Goal: Task Accomplishment & Management: Manage account settings

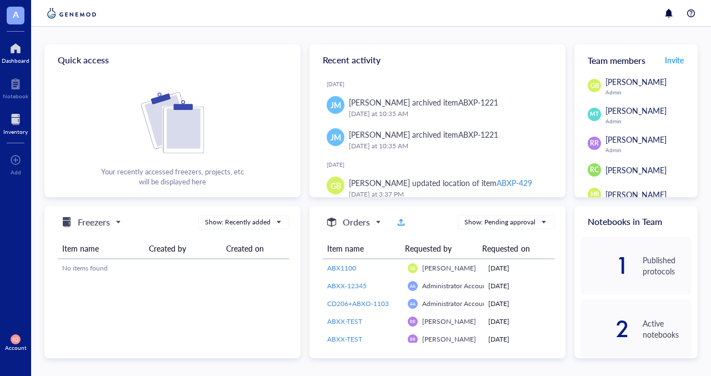
click at [14, 123] on div at bounding box center [15, 120] width 24 height 18
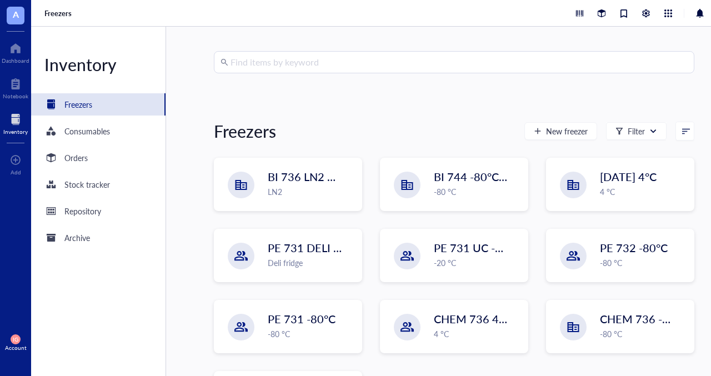
scroll to position [30, 0]
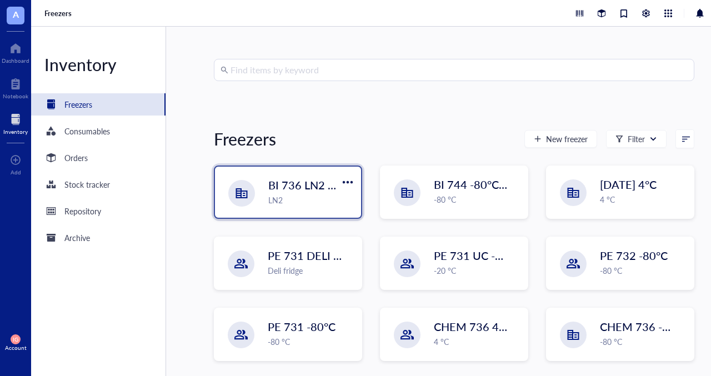
click at [274, 205] on div "LN2" at bounding box center [311, 200] width 86 height 12
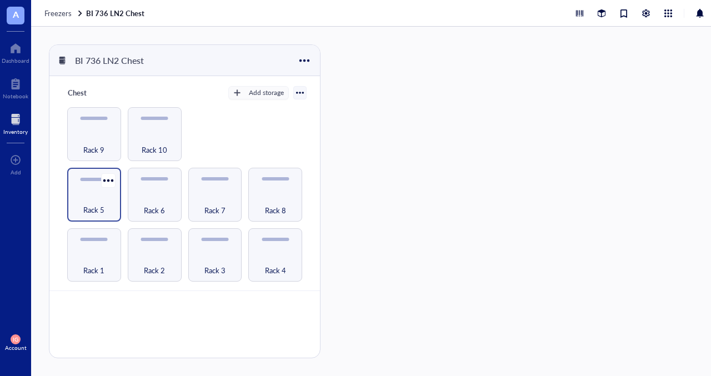
click at [94, 189] on div "Rack 5" at bounding box center [94, 195] width 54 height 54
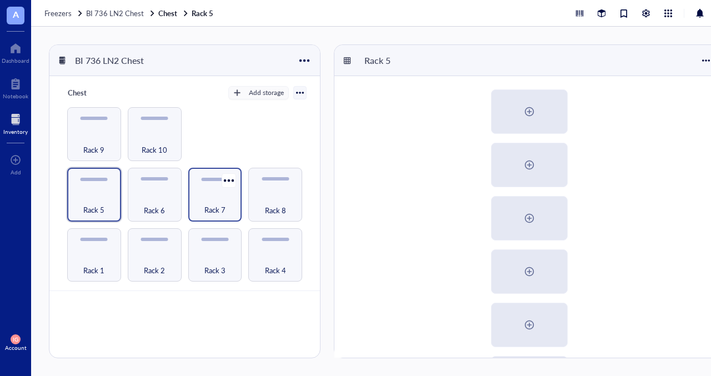
click at [233, 205] on div "Rack 7" at bounding box center [215, 204] width 43 height 24
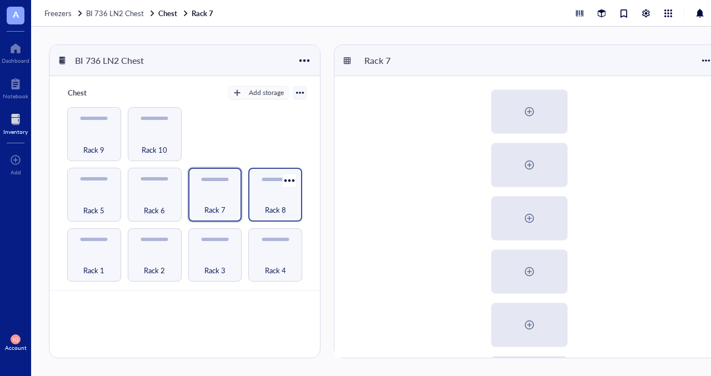
click at [275, 204] on span "Rack 8" at bounding box center [275, 210] width 21 height 12
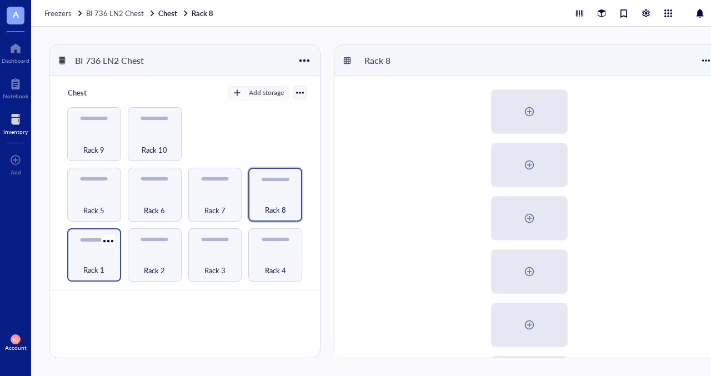
click at [98, 257] on div "Rack 1" at bounding box center [94, 264] width 43 height 24
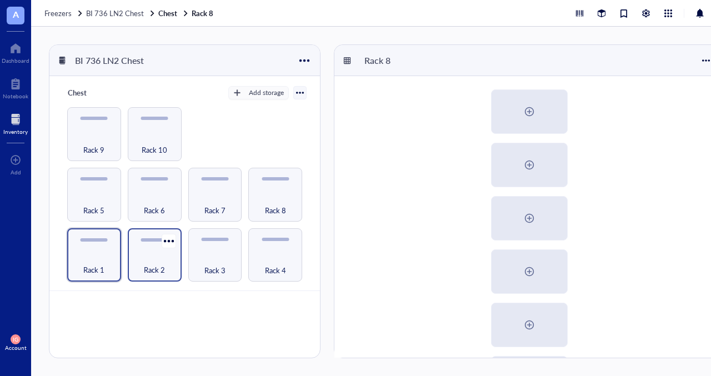
click at [144, 258] on div "Rack 2" at bounding box center [154, 264] width 43 height 24
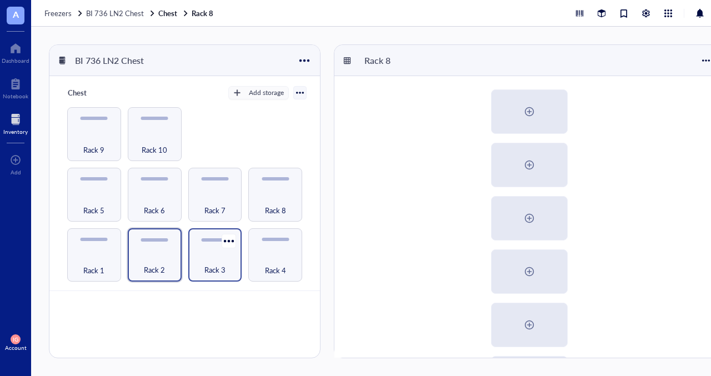
click at [206, 262] on div "Rack 3" at bounding box center [215, 264] width 43 height 24
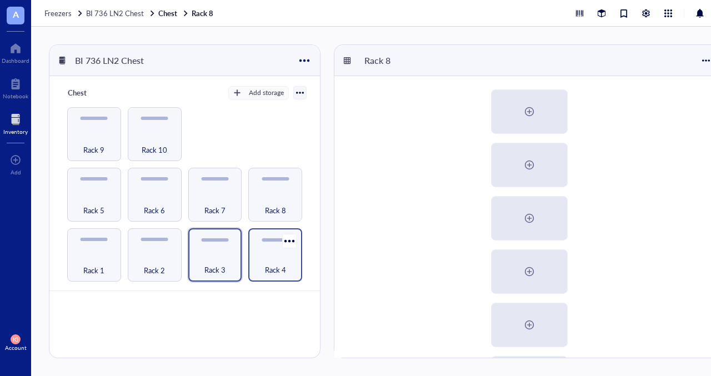
click at [279, 257] on div "Rack 4" at bounding box center [275, 264] width 43 height 24
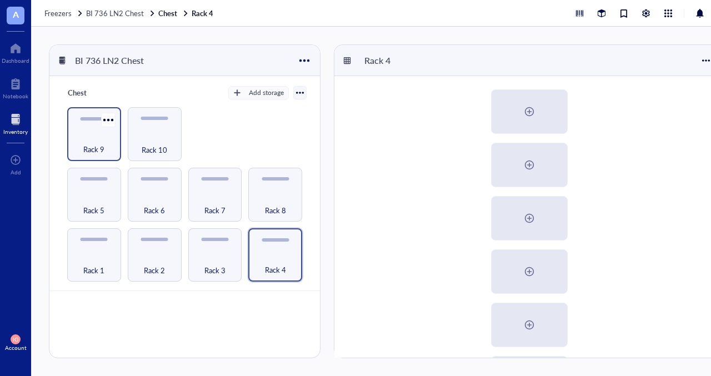
click at [89, 140] on div "Rack 9" at bounding box center [94, 143] width 43 height 24
click at [282, 258] on div "Rack 4" at bounding box center [275, 264] width 43 height 24
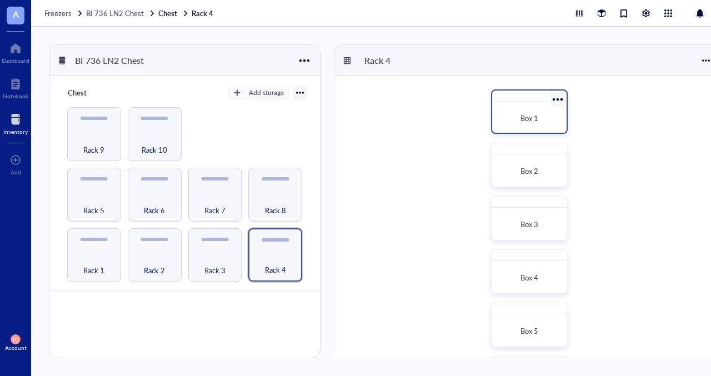
click at [536, 114] on span "Box 1" at bounding box center [529, 118] width 18 height 11
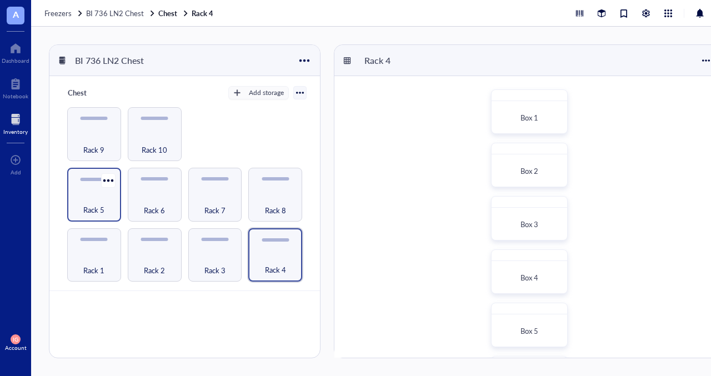
click at [101, 205] on span "Rack 5" at bounding box center [93, 210] width 21 height 12
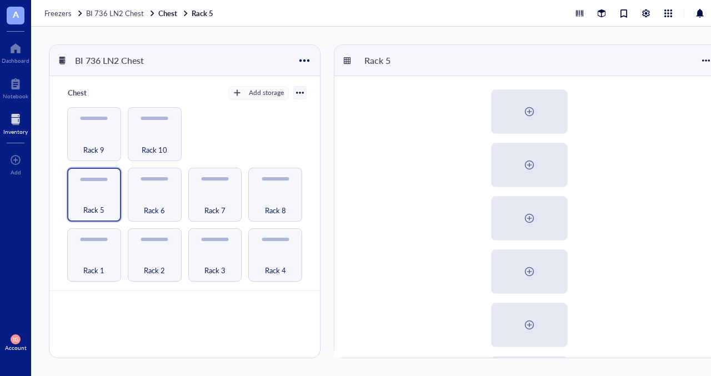
click at [16, 120] on div at bounding box center [15, 120] width 24 height 18
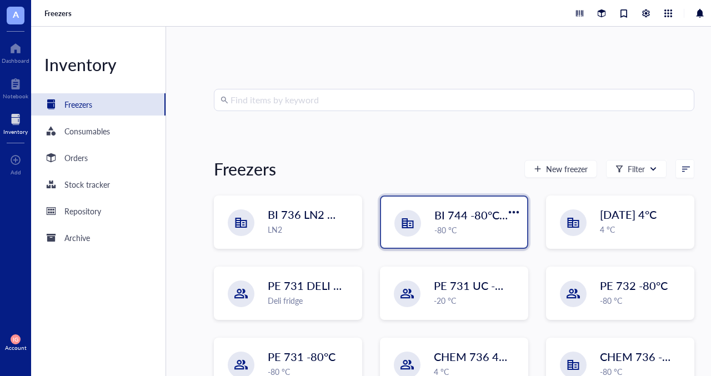
click at [436, 218] on span "BI 744 -80°C [in vivo]" at bounding box center [487, 215] width 106 height 16
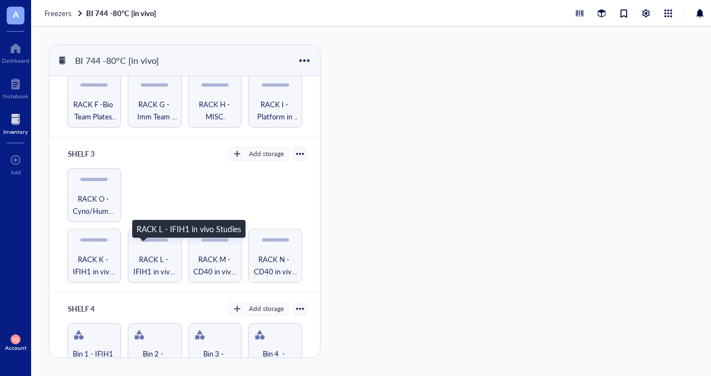
scroll to position [283, 0]
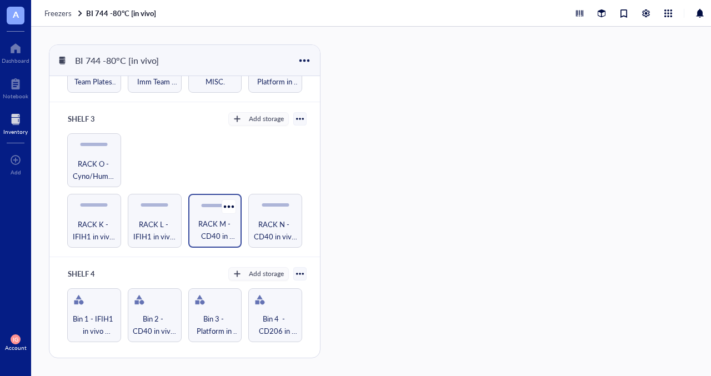
click at [210, 226] on span "RACK M - CD40 in vivo Studies" at bounding box center [215, 230] width 43 height 24
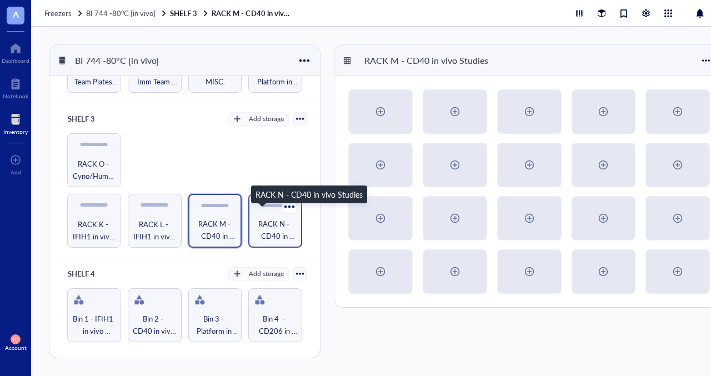
click at [275, 227] on span "RACK N - CD40 in vivo Studies" at bounding box center [275, 230] width 43 height 24
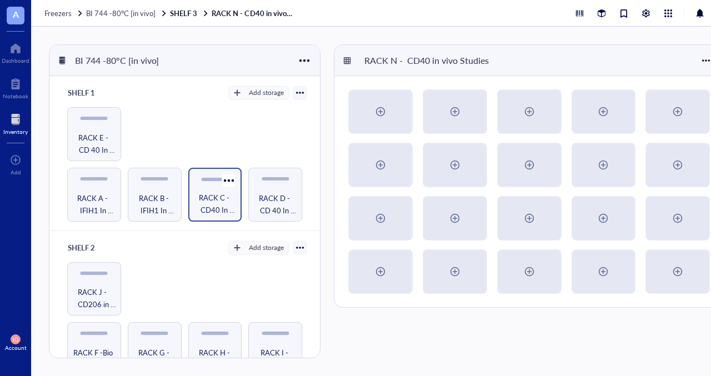
click at [204, 198] on span "RACK C - CD40 In Vivo Studies" at bounding box center [215, 204] width 43 height 24
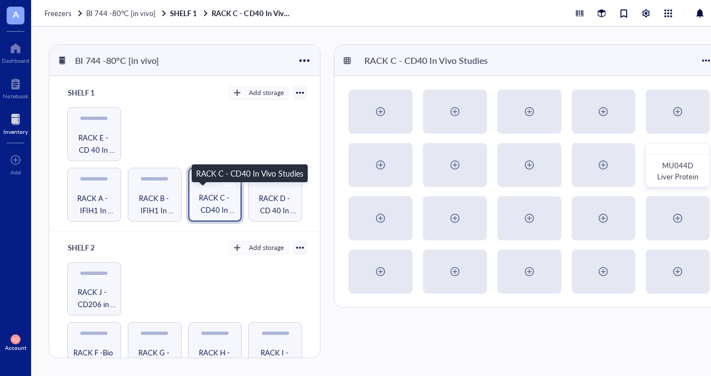
click at [204, 198] on span "RACK C - CD40 In Vivo Studies" at bounding box center [215, 204] width 43 height 24
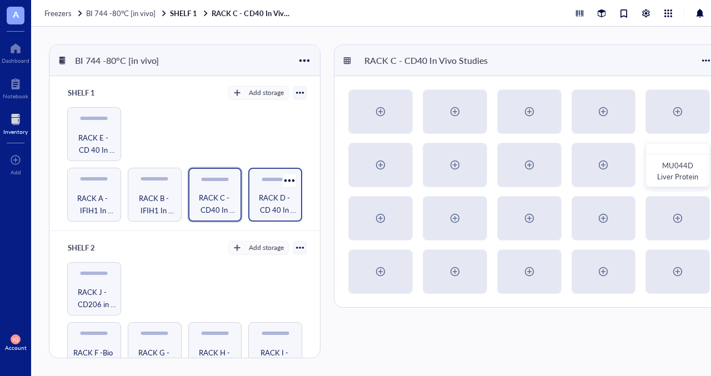
click at [257, 200] on span "RACK D - CD 40 In Vivo Studies" at bounding box center [275, 204] width 43 height 24
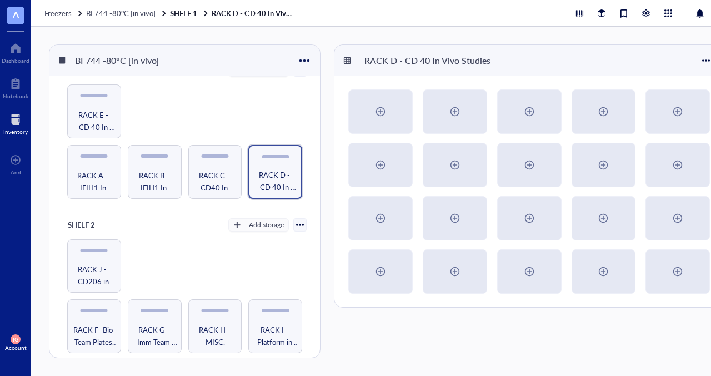
scroll to position [22, 0]
click at [14, 127] on div at bounding box center [15, 120] width 24 height 18
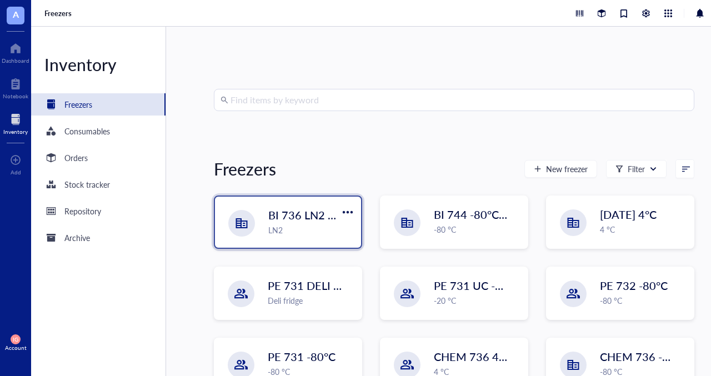
click at [307, 230] on div "LN2" at bounding box center [311, 230] width 86 height 12
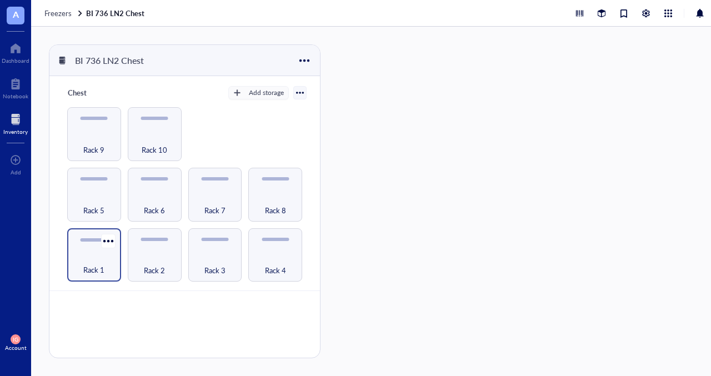
click at [98, 260] on div "Rack 1" at bounding box center [94, 264] width 43 height 24
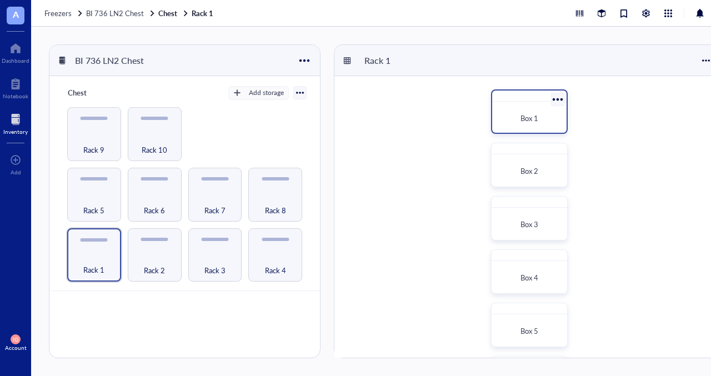
click at [518, 114] on div "Box 1" at bounding box center [529, 118] width 57 height 11
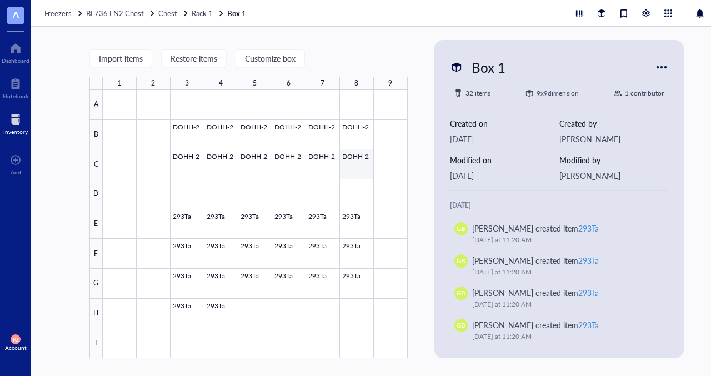
click at [360, 167] on div at bounding box center [255, 224] width 305 height 268
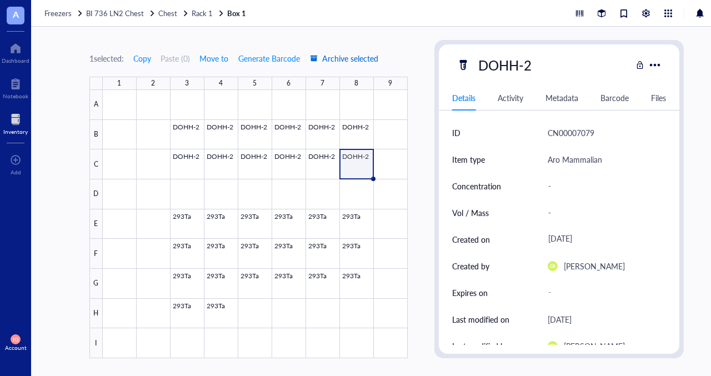
click at [361, 58] on span "Archive selected" at bounding box center [344, 58] width 68 height 9
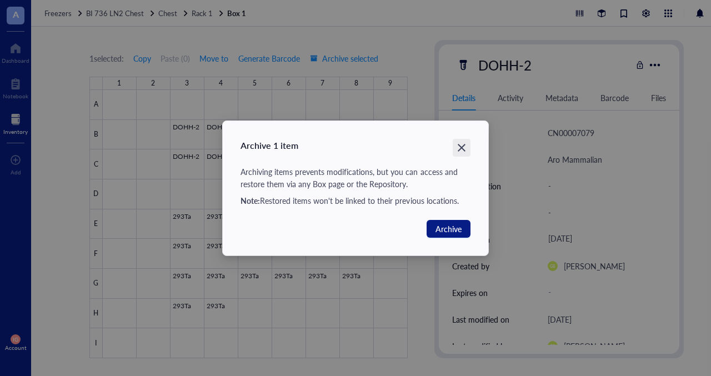
click at [464, 147] on icon "Close" at bounding box center [461, 147] width 11 height 11
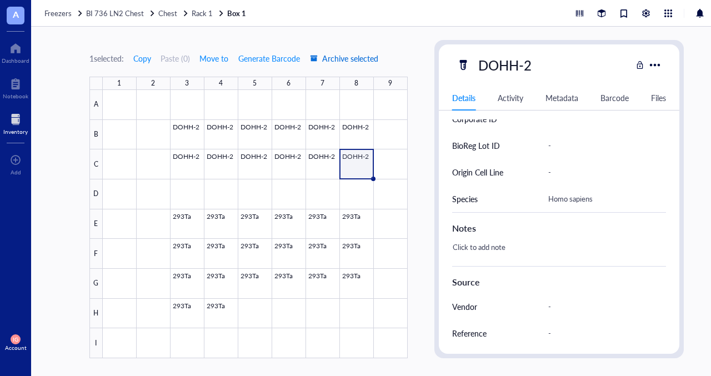
scroll to position [386, 0]
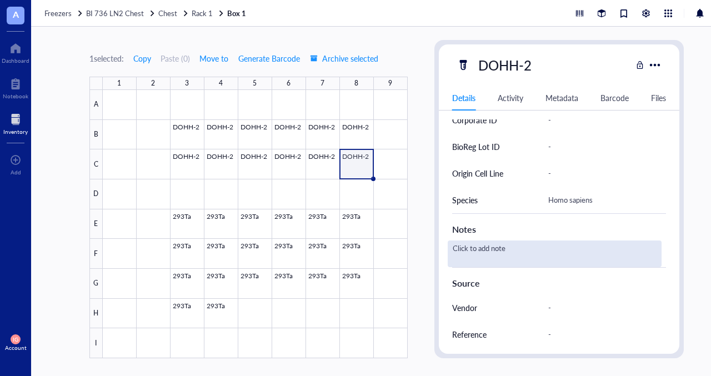
click at [486, 245] on div "Click to add note" at bounding box center [555, 253] width 214 height 27
click at [687, 81] on div "1 selected: Copy Paste ( 0 ) Move to Generate Barcode Archive selected 1 2 3 4 …" at bounding box center [386, 201] width 711 height 349
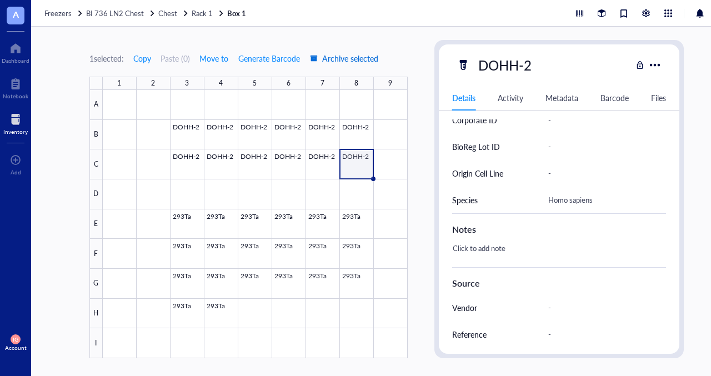
click at [353, 57] on span "Archive selected" at bounding box center [344, 58] width 68 height 9
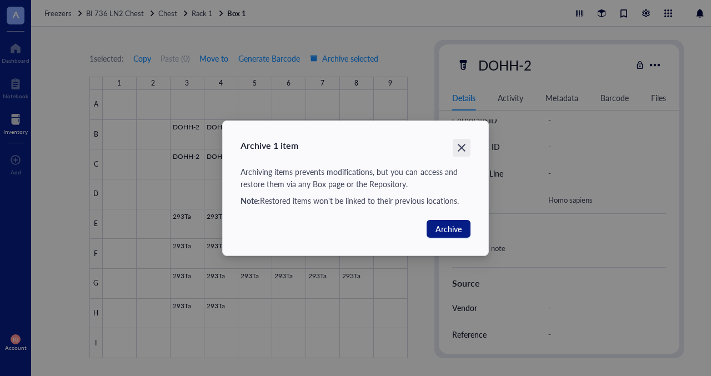
click at [464, 150] on icon "Close" at bounding box center [462, 148] width 8 height 8
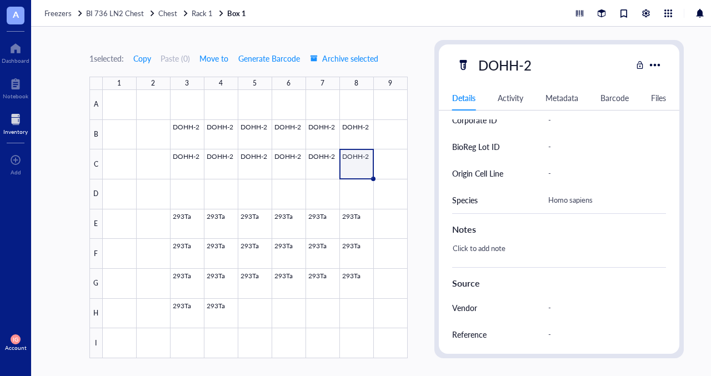
click at [513, 97] on div "Activity" at bounding box center [511, 98] width 26 height 12
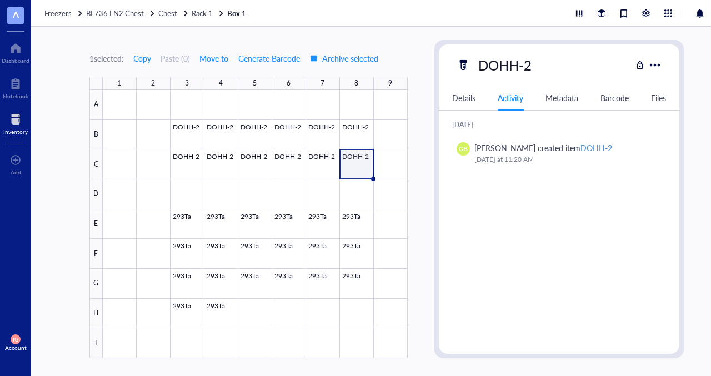
click at [468, 99] on div "Details" at bounding box center [463, 98] width 23 height 12
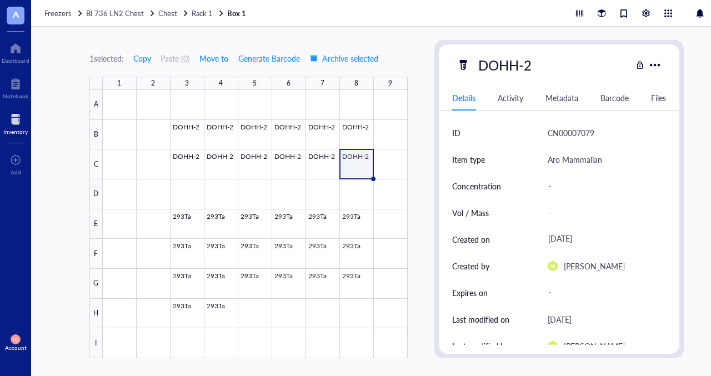
click at [9, 125] on div at bounding box center [15, 120] width 24 height 18
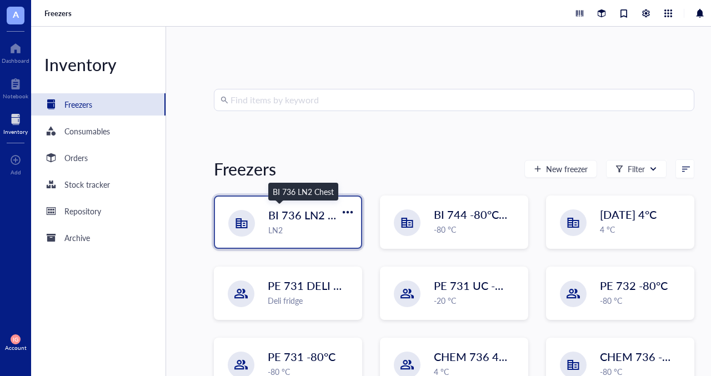
click at [305, 209] on span "BI 736 LN2 Chest" at bounding box center [312, 215] width 88 height 16
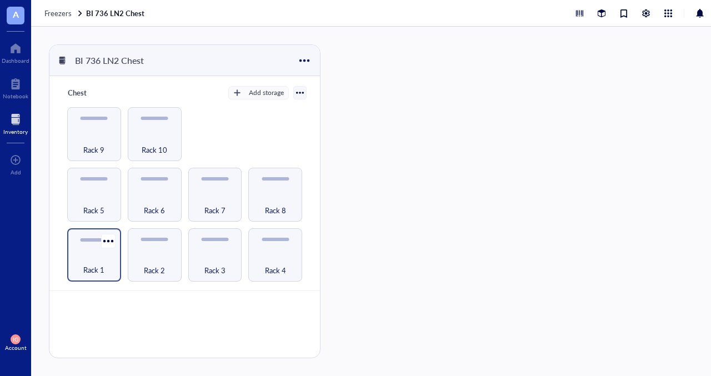
click at [98, 270] on span "Rack 1" at bounding box center [93, 270] width 21 height 12
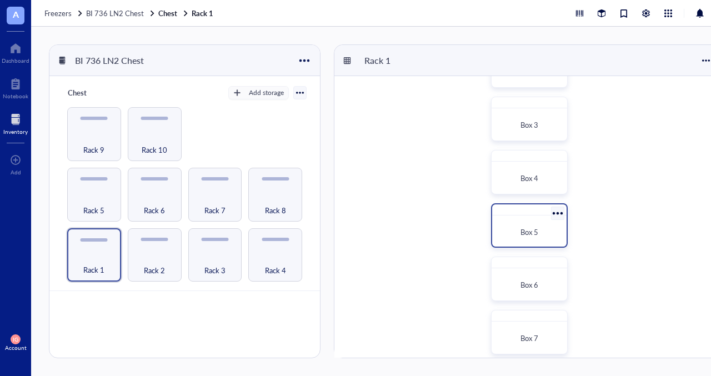
click at [532, 225] on div "Box 5" at bounding box center [529, 232] width 66 height 24
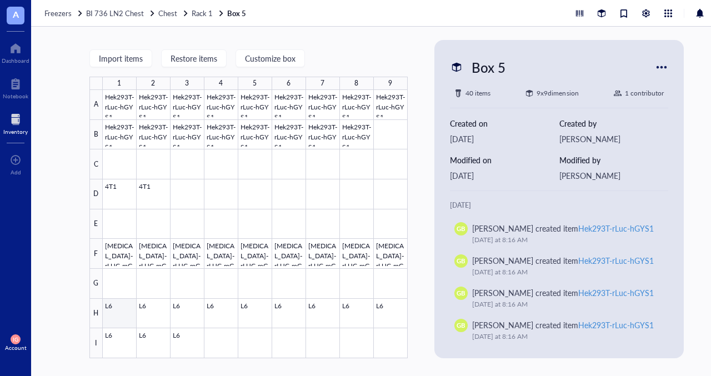
click at [109, 320] on div at bounding box center [255, 224] width 305 height 268
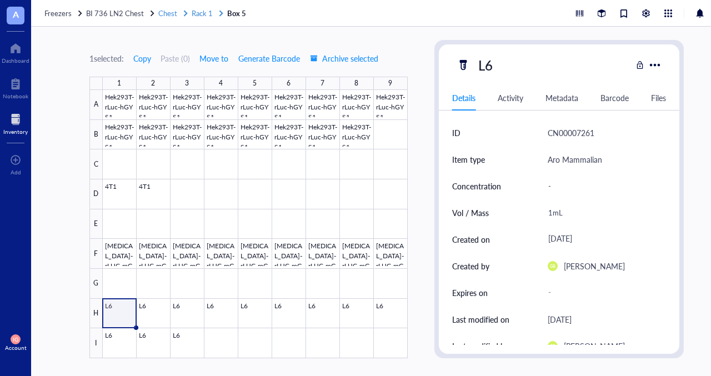
click at [195, 13] on span "Rack 1" at bounding box center [202, 13] width 21 height 11
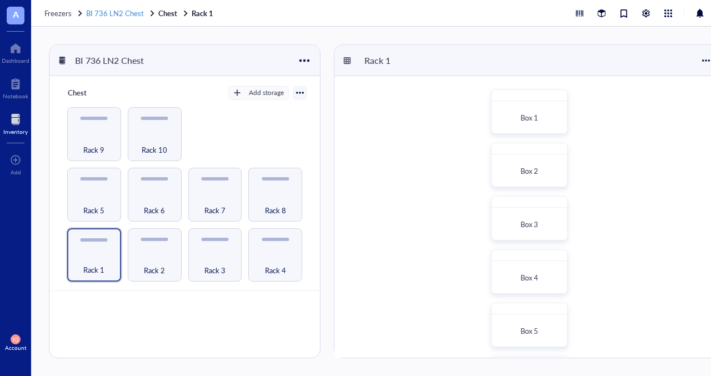
click at [129, 14] on span "BI 736 LN2 Chest" at bounding box center [115, 13] width 58 height 11
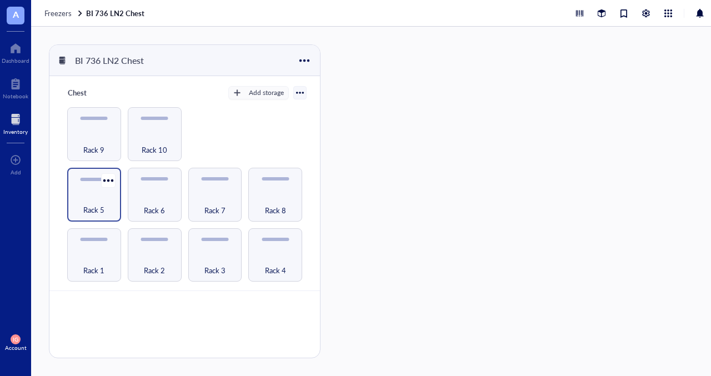
click at [99, 204] on span "Rack 5" at bounding box center [93, 210] width 21 height 12
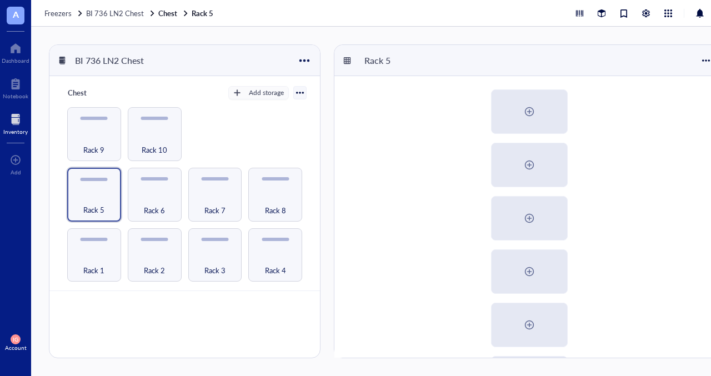
click at [9, 121] on div at bounding box center [15, 120] width 24 height 18
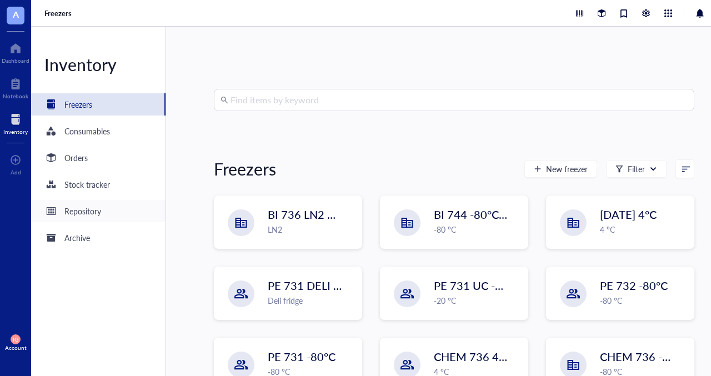
click at [92, 212] on div "Repository" at bounding box center [82, 211] width 37 height 12
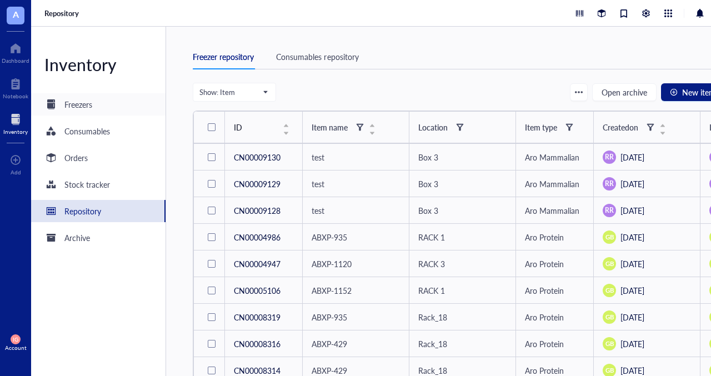
click at [77, 112] on div "Freezers" at bounding box center [98, 104] width 134 height 22
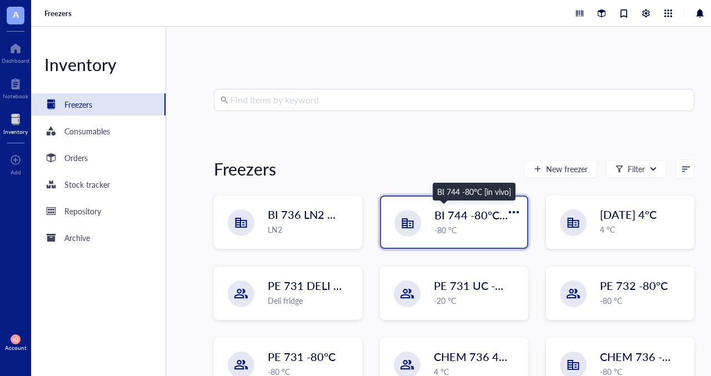
click at [455, 218] on span "BI 744 -80°C [in vivo]" at bounding box center [487, 215] width 106 height 16
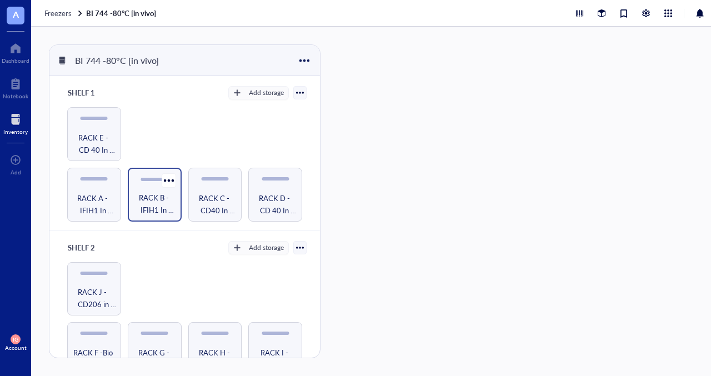
click at [158, 205] on span "RACK B - IFIH1 In Vivo Studies" at bounding box center [154, 204] width 43 height 24
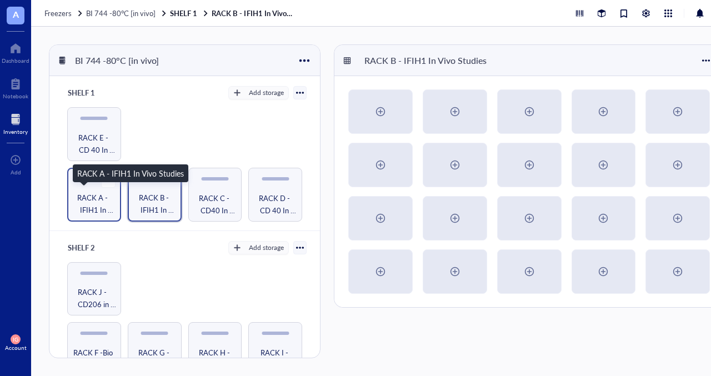
click at [89, 209] on span "RACK A - IFIH1 In Vivo Studies" at bounding box center [94, 204] width 43 height 24
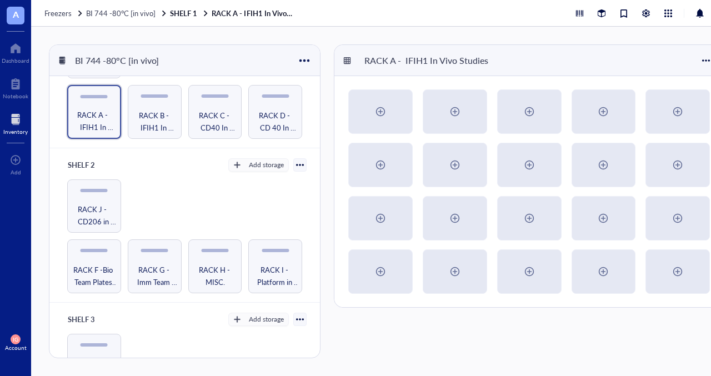
scroll to position [83, 0]
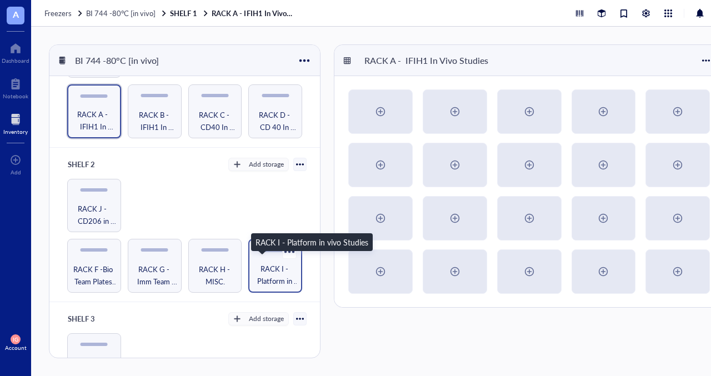
click at [282, 270] on span "RACK I - Platform in vivo Studies" at bounding box center [275, 275] width 43 height 24
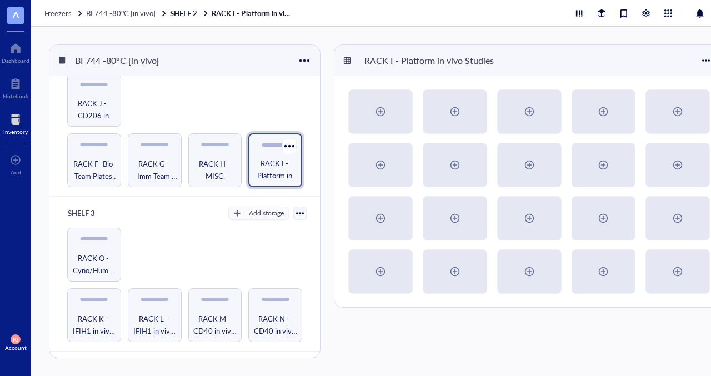
scroll to position [189, 0]
click at [96, 315] on span "RACK K - IFIH1 in vivo Studies" at bounding box center [94, 324] width 43 height 24
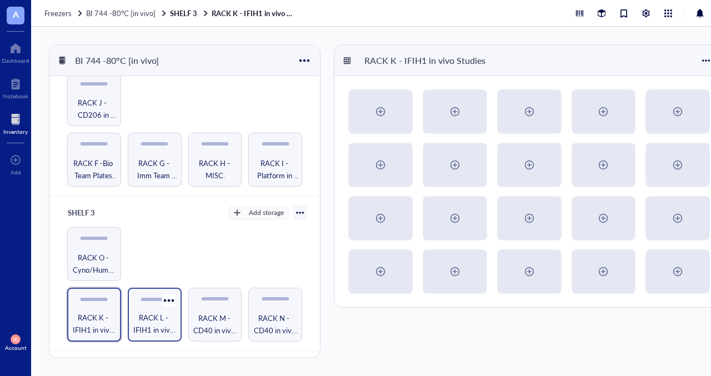
click at [157, 317] on span "RACK L - IFIH1 in vivo Studies" at bounding box center [154, 324] width 43 height 24
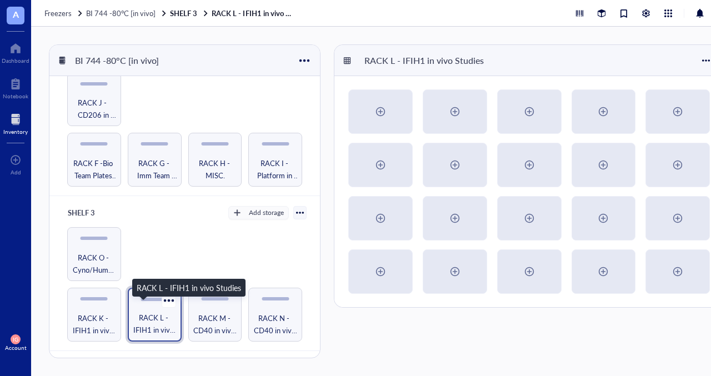
scroll to position [283, 0]
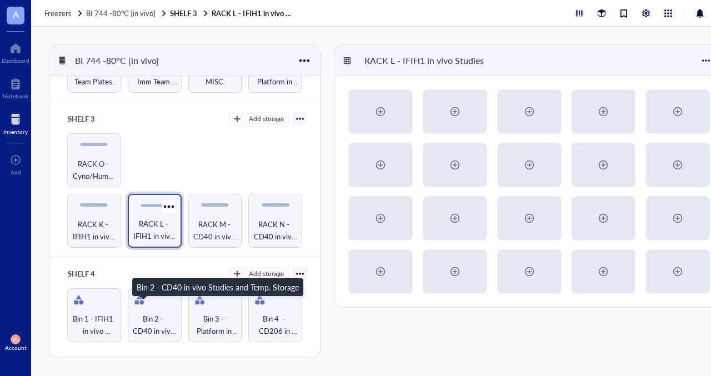
click at [157, 317] on span "Bin 2 - CD40 in vivo Studies and Temp. Storage" at bounding box center [155, 325] width 44 height 24
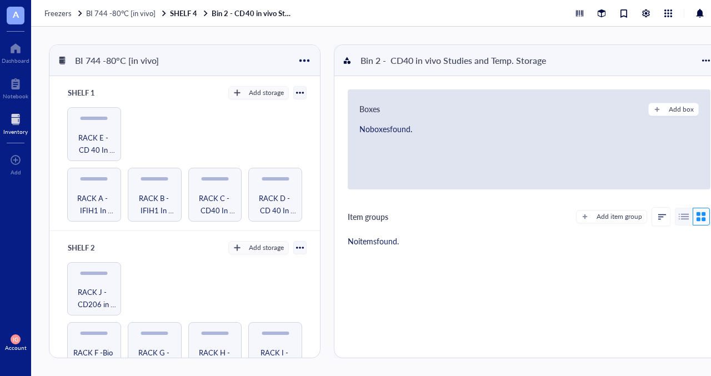
drag, startPoint x: 64, startPoint y: 14, endPoint x: 54, endPoint y: 12, distance: 10.2
click at [54, 12] on span "Freezers" at bounding box center [57, 13] width 27 height 11
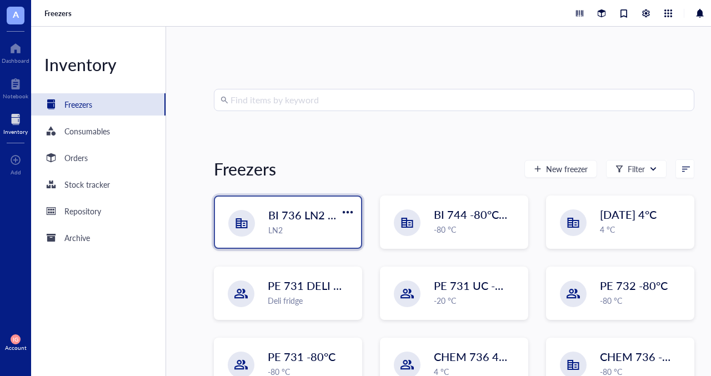
click at [281, 220] on span "BI 736 LN2 Chest" at bounding box center [312, 215] width 88 height 16
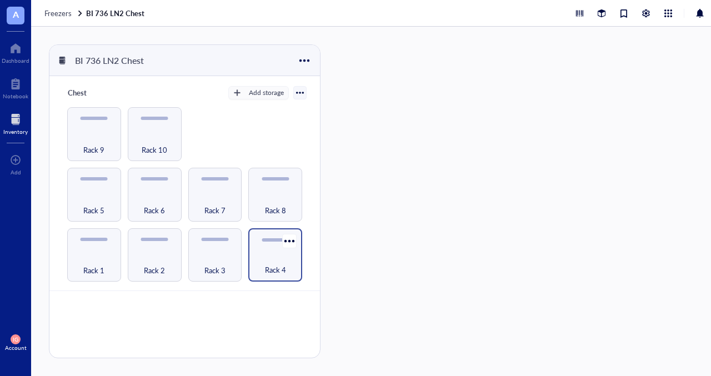
click at [275, 260] on div "Rack 4" at bounding box center [275, 264] width 43 height 24
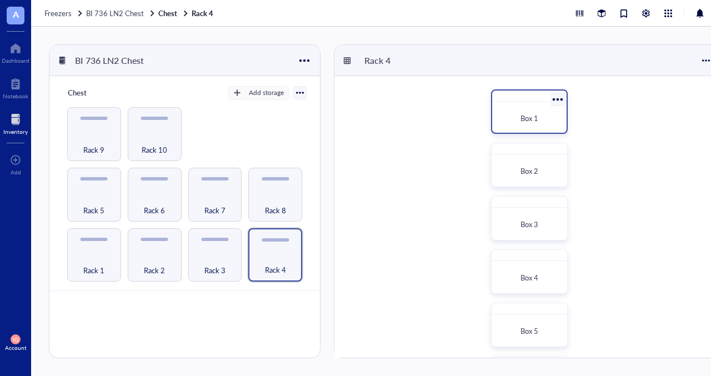
click at [527, 111] on div "Box 1" at bounding box center [529, 118] width 66 height 24
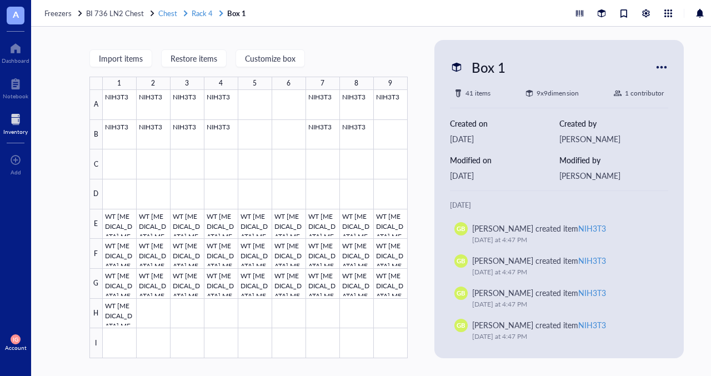
click at [168, 13] on span "Chest" at bounding box center [167, 13] width 19 height 11
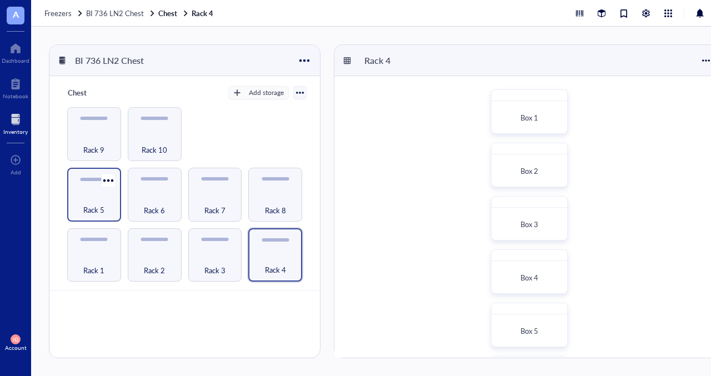
click at [102, 200] on div "Rack 5" at bounding box center [94, 204] width 43 height 24
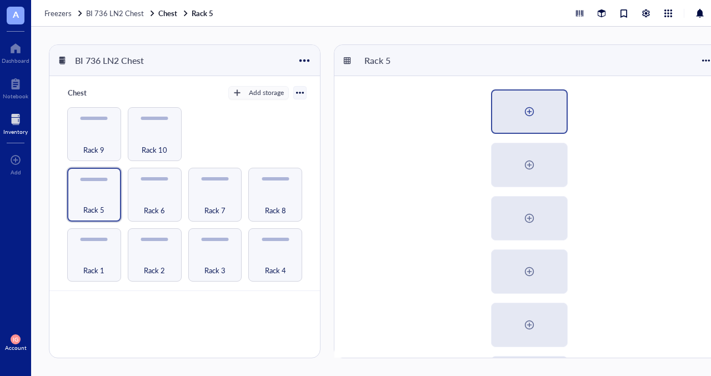
click at [526, 111] on div at bounding box center [529, 112] width 18 height 18
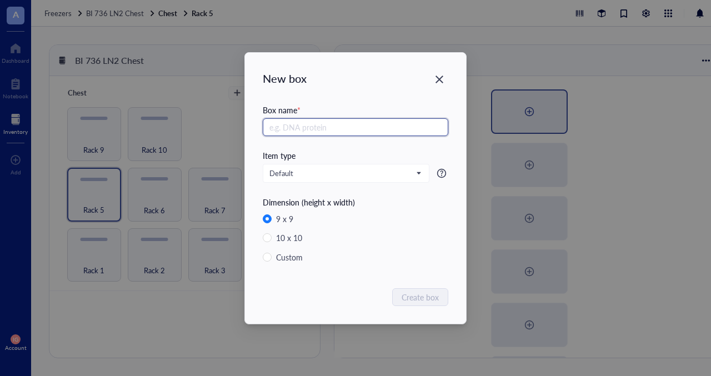
radio input "false"
radio input "true"
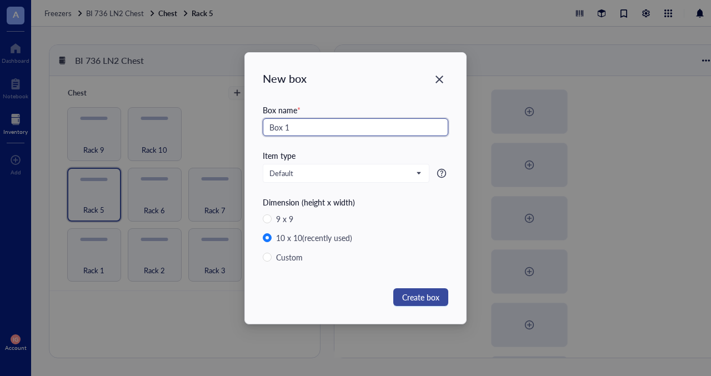
type input "Box 1"
click at [425, 295] on span "Create box" at bounding box center [420, 297] width 37 height 12
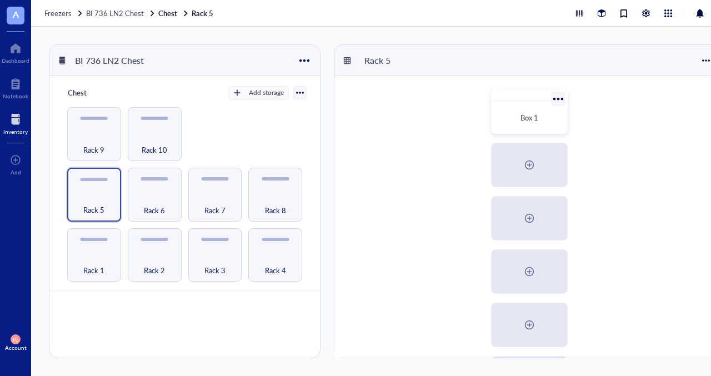
click at [553, 102] on div at bounding box center [558, 99] width 16 height 16
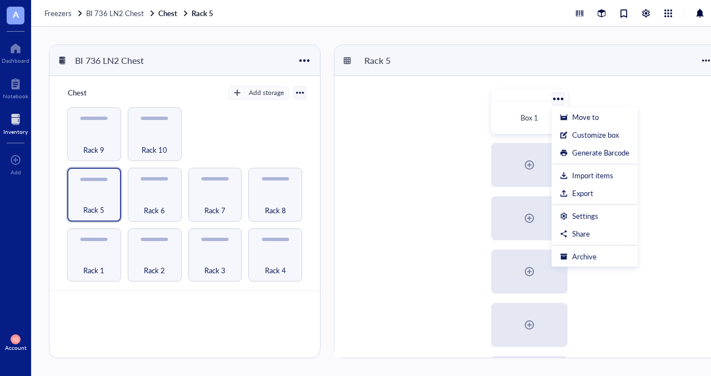
click at [523, 114] on span "Box 1" at bounding box center [529, 117] width 18 height 11
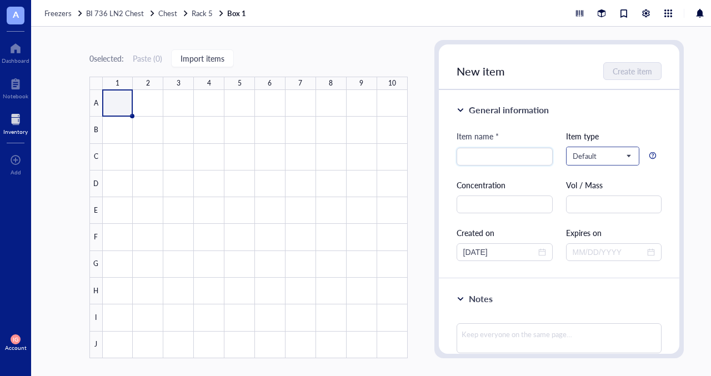
click at [620, 156] on span "Default" at bounding box center [602, 156] width 58 height 10
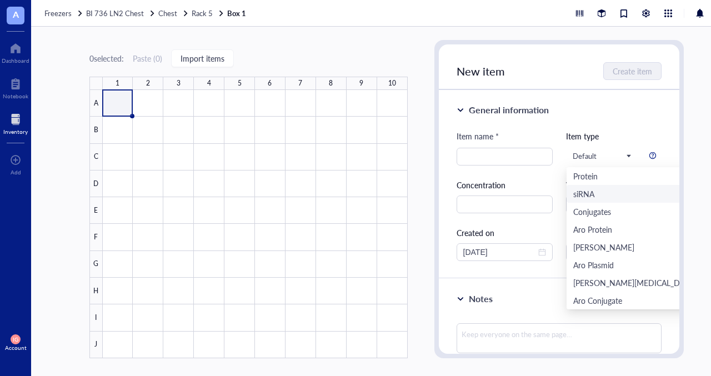
click at [650, 182] on div "Vol / Mass" at bounding box center [614, 185] width 96 height 12
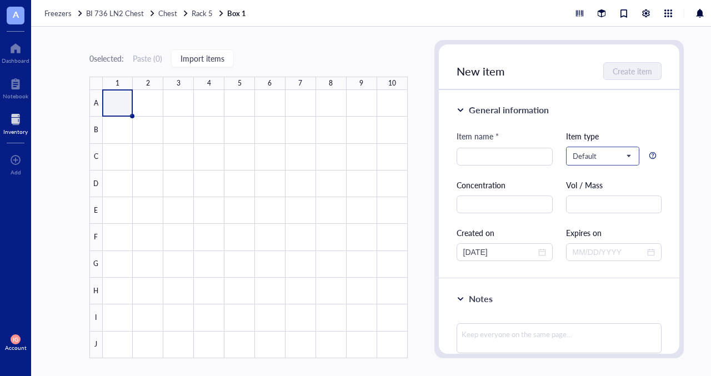
click at [623, 158] on span "Default" at bounding box center [602, 156] width 58 height 10
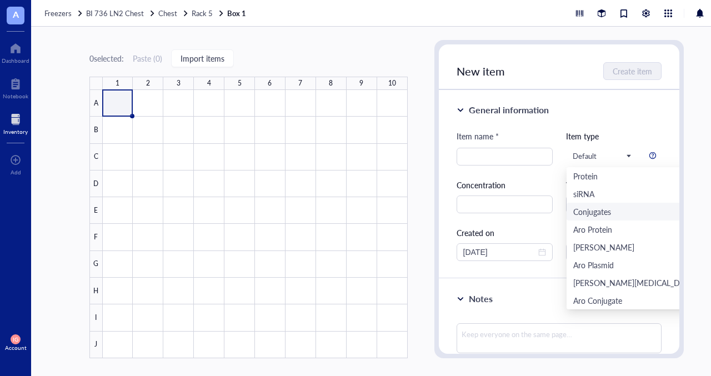
click at [655, 132] on div "Item type" at bounding box center [614, 136] width 96 height 12
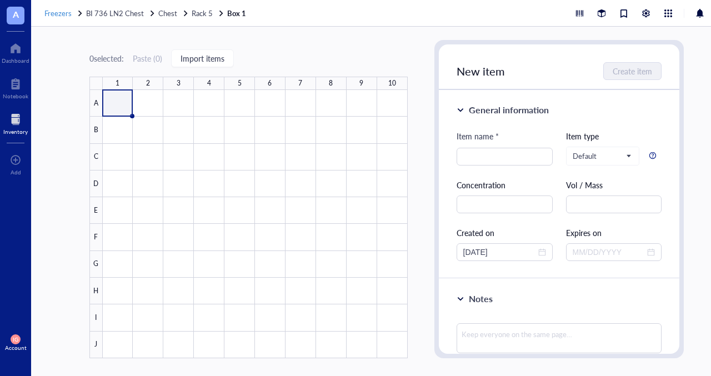
click at [63, 14] on span "Freezers" at bounding box center [57, 13] width 27 height 11
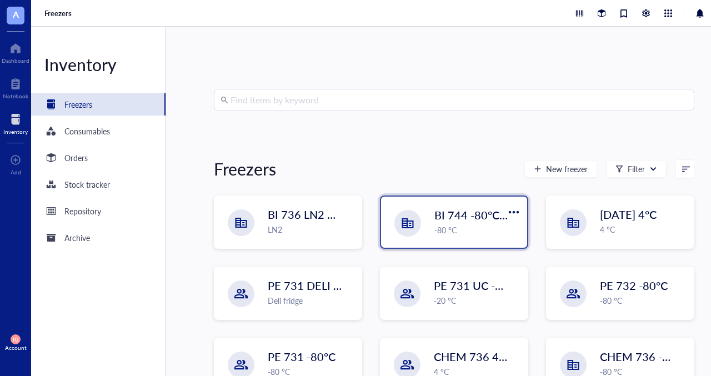
click at [451, 233] on div "-80 °C" at bounding box center [477, 230] width 86 height 12
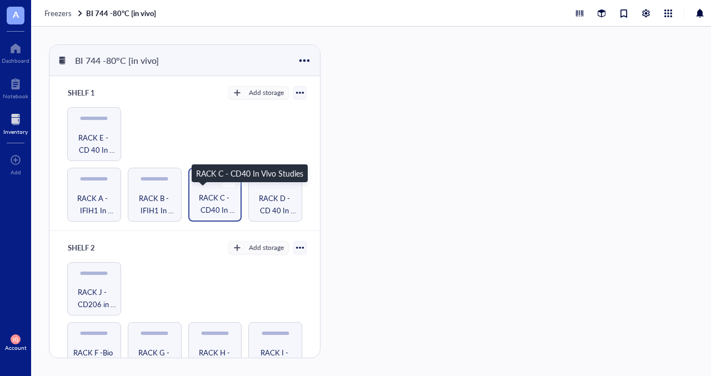
click at [211, 194] on span "RACK C - CD40 In Vivo Studies" at bounding box center [215, 204] width 43 height 24
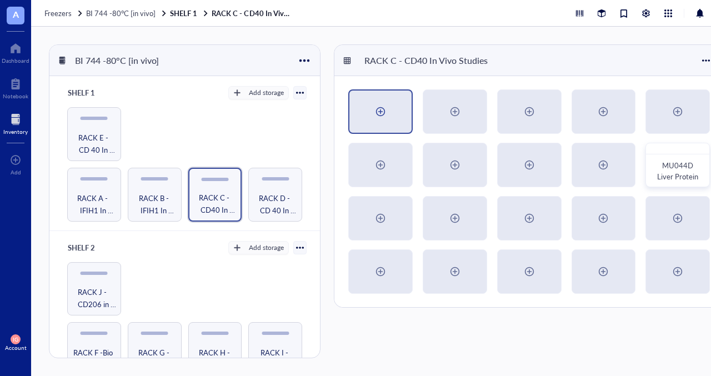
click at [381, 114] on div at bounding box center [380, 112] width 18 height 18
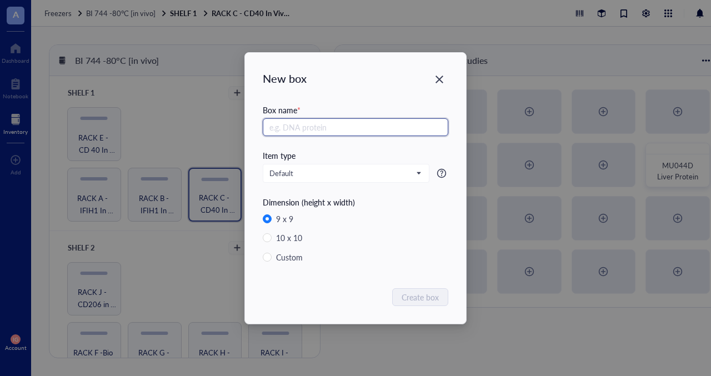
radio input "false"
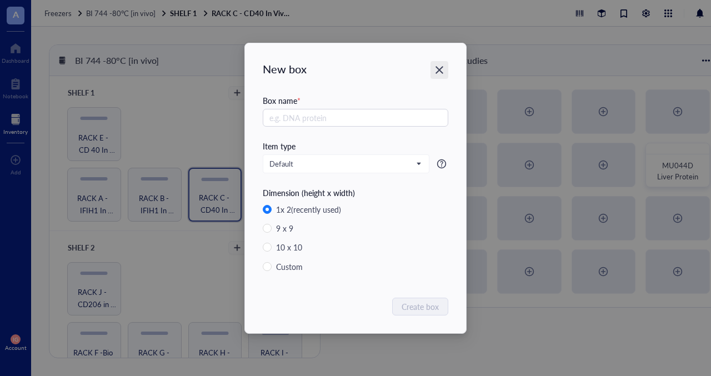
click at [442, 66] on icon "Close" at bounding box center [439, 69] width 11 height 11
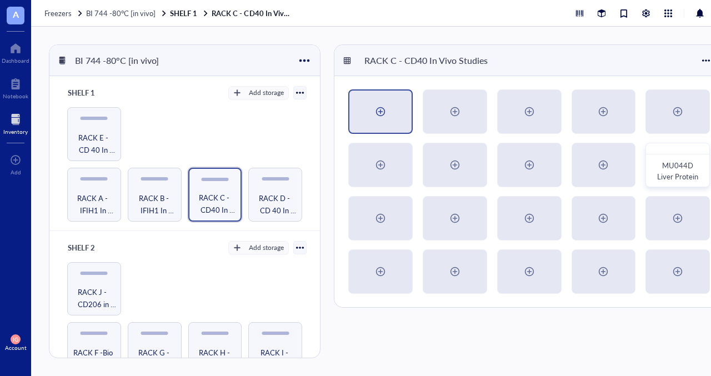
click at [380, 117] on div at bounding box center [380, 112] width 18 height 18
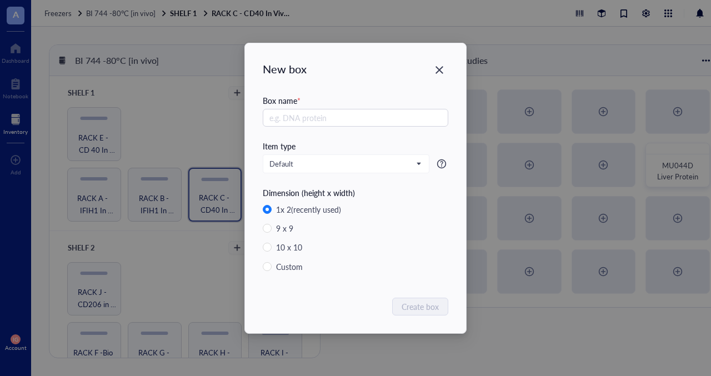
click at [380, 117] on input "text" at bounding box center [355, 118] width 185 height 18
click at [419, 160] on span "Default" at bounding box center [344, 164] width 151 height 10
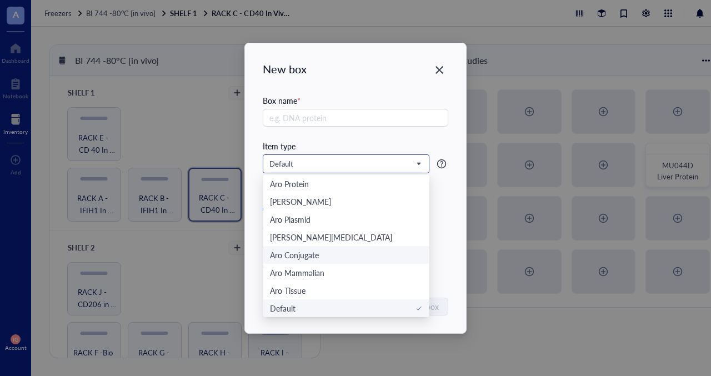
scroll to position [77, 0]
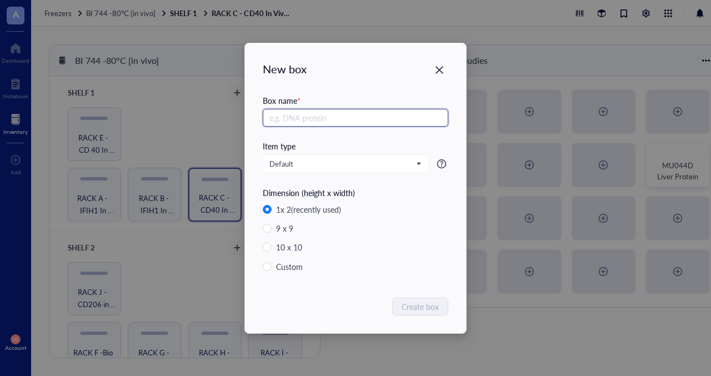
click at [356, 120] on input "text" at bounding box center [355, 118] width 185 height 18
click at [441, 66] on icon "Close" at bounding box center [439, 69] width 11 height 11
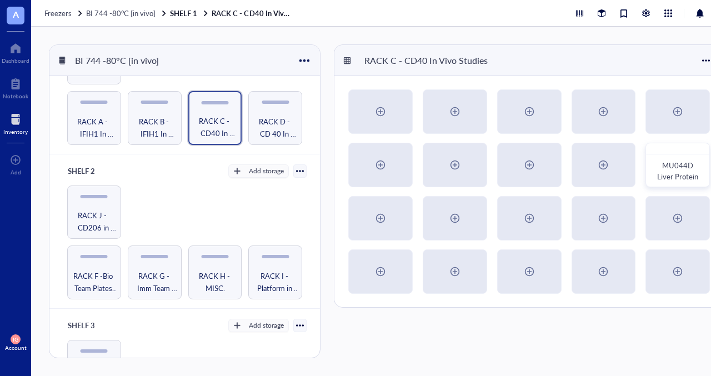
scroll to position [0, 0]
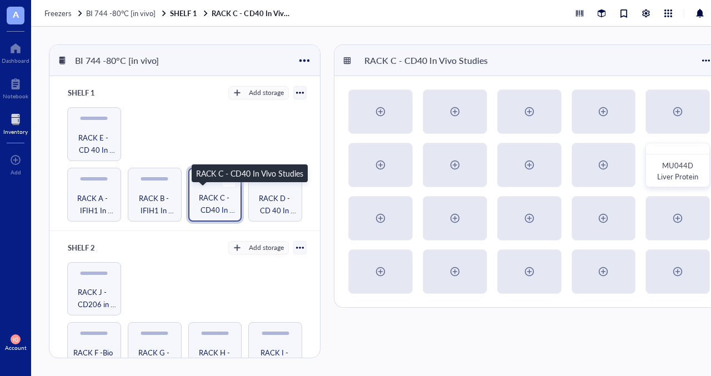
click at [213, 196] on span "RACK C - CD40 In Vivo Studies" at bounding box center [215, 204] width 43 height 24
click at [210, 202] on span "RACK C - CD40 In Vivo Studies" at bounding box center [215, 204] width 43 height 24
click at [217, 53] on div "BI 744 -80°C [in vivo]" at bounding box center [184, 60] width 270 height 31
click at [60, 16] on span "Freezers" at bounding box center [57, 13] width 27 height 11
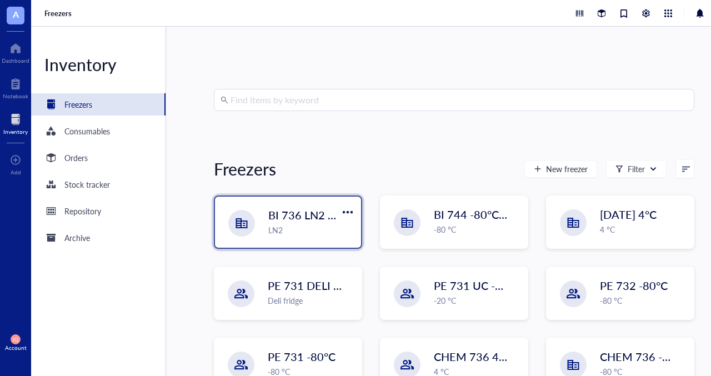
click at [293, 221] on span "BI 736 LN2 Chest" at bounding box center [312, 215] width 88 height 16
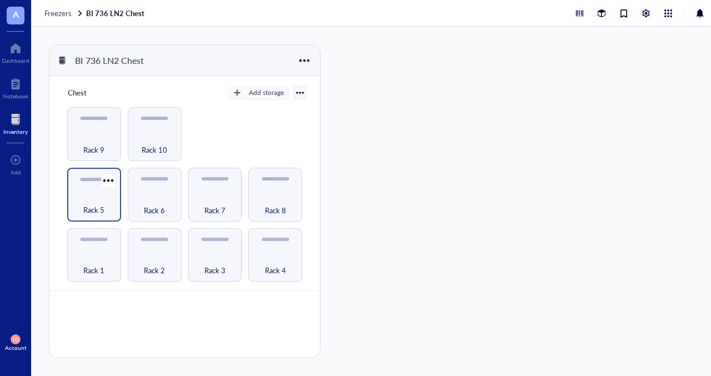
click at [103, 201] on div "Rack 5" at bounding box center [94, 204] width 43 height 24
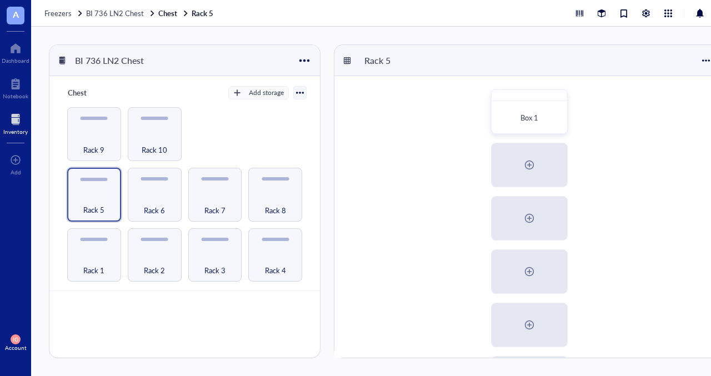
click at [18, 132] on div "Inventory" at bounding box center [15, 131] width 24 height 7
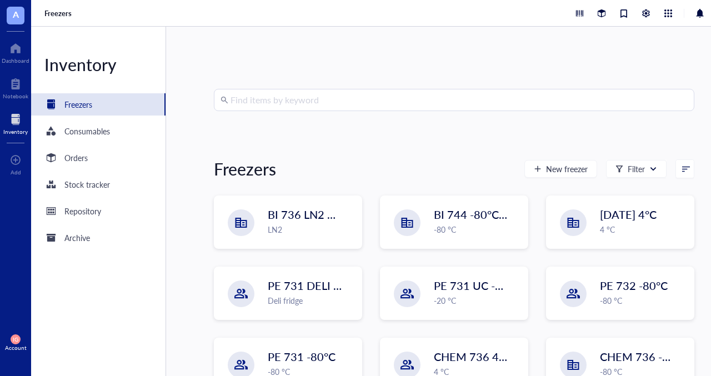
click at [250, 97] on input "search" at bounding box center [458, 99] width 457 height 21
click at [12, 42] on div at bounding box center [16, 48] width 28 height 18
